Goal: Unclear: Browse casually

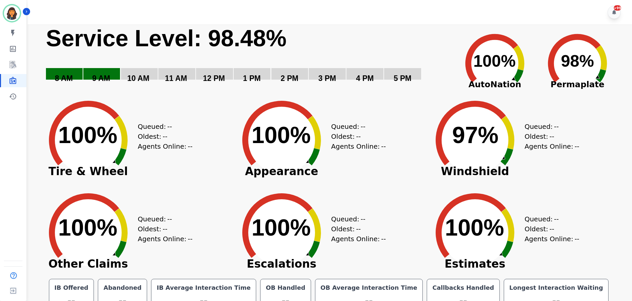
scroll to position [15, 0]
